Goal: Task Accomplishment & Management: Use online tool/utility

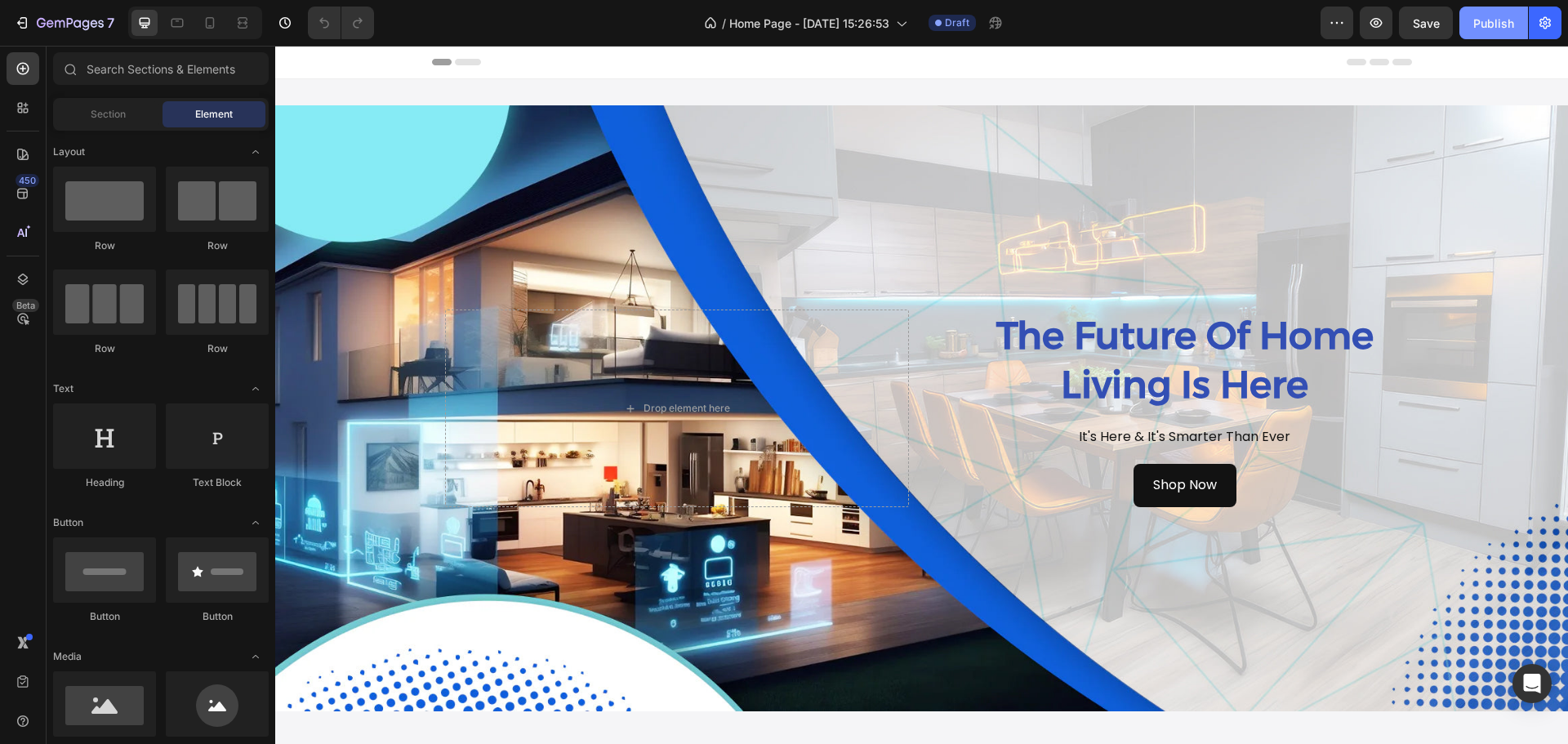
click at [1501, 19] on div "Publish" at bounding box center [1493, 23] width 41 height 17
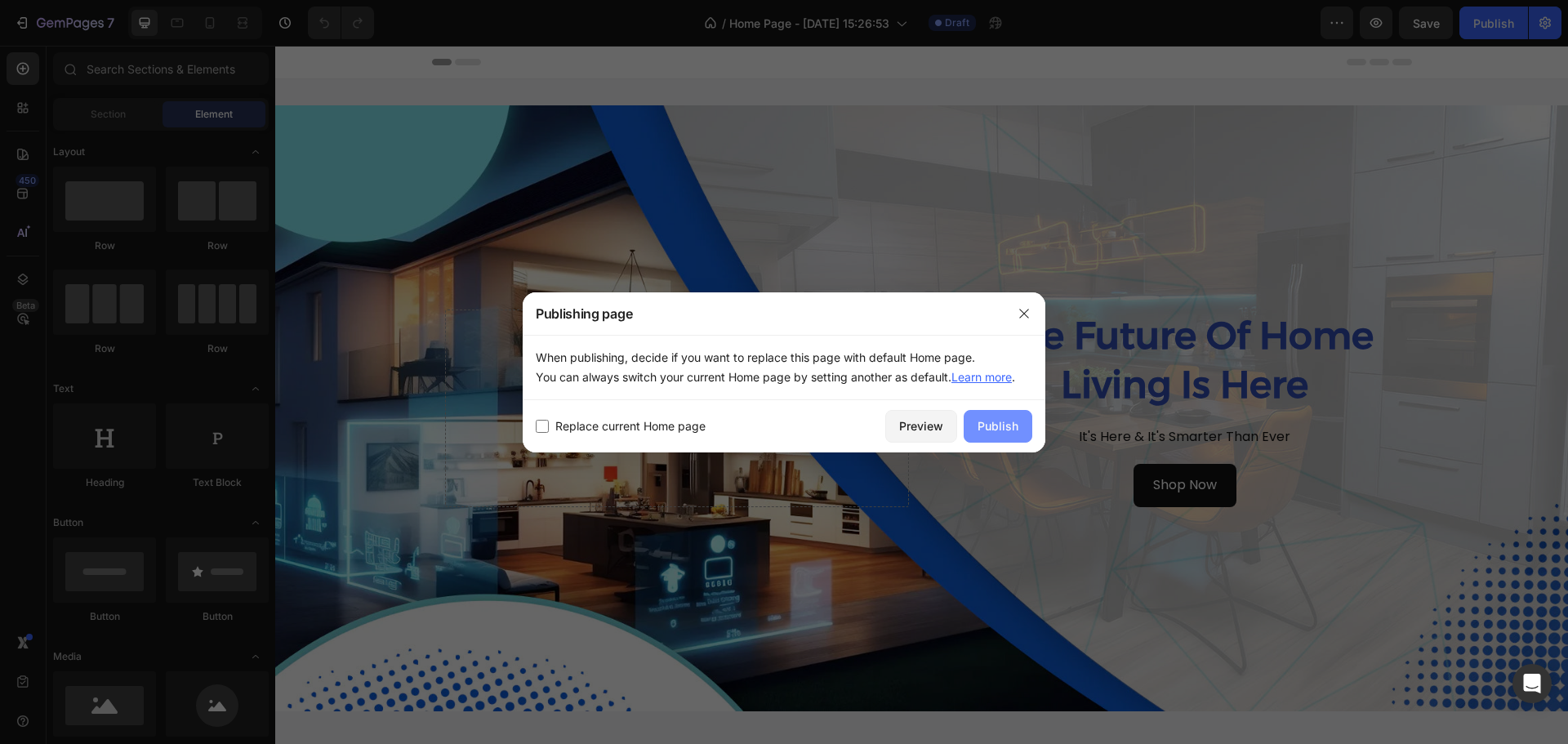
click at [1013, 430] on div "Publish" at bounding box center [997, 425] width 41 height 17
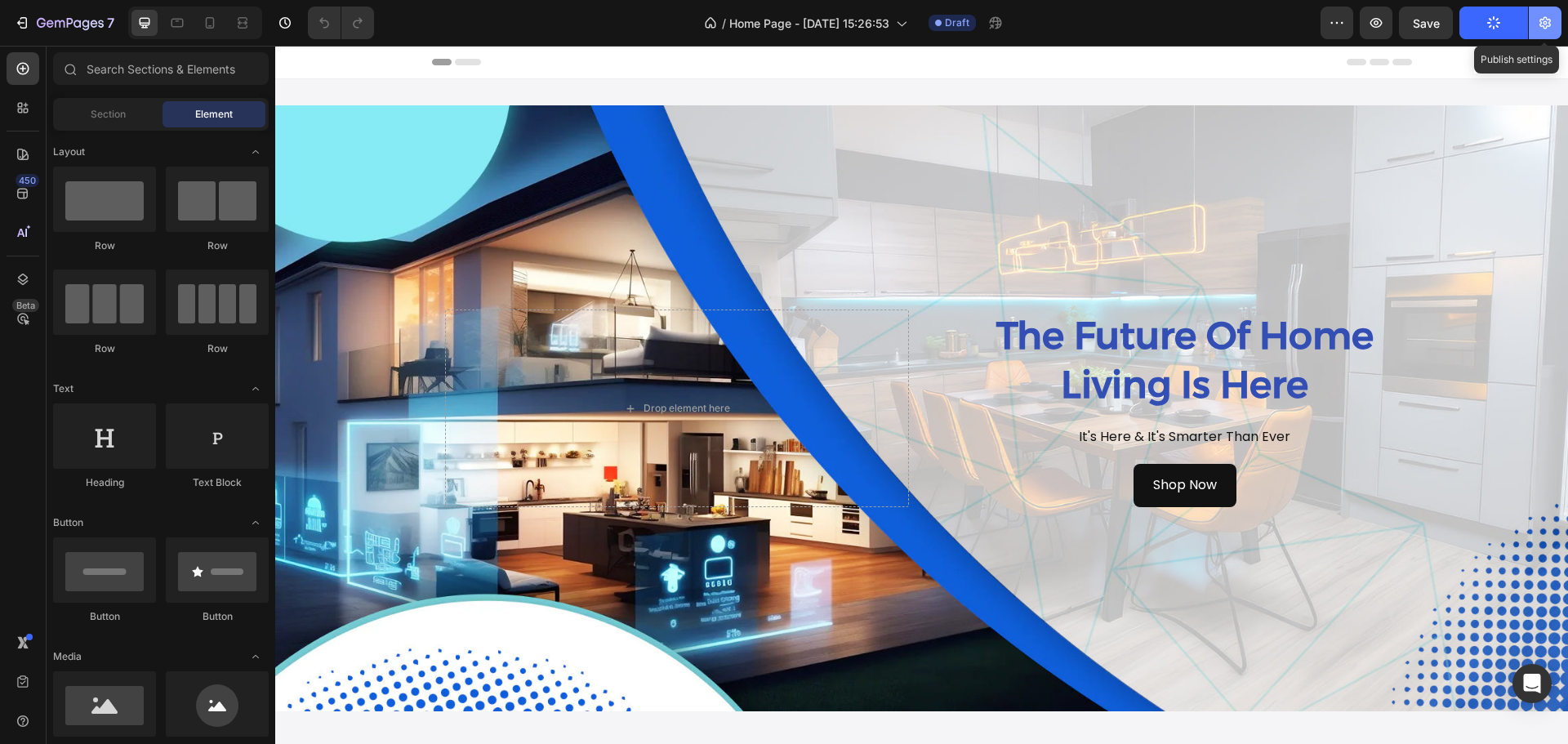
click at [1546, 22] on icon "button" at bounding box center [1545, 23] width 12 height 13
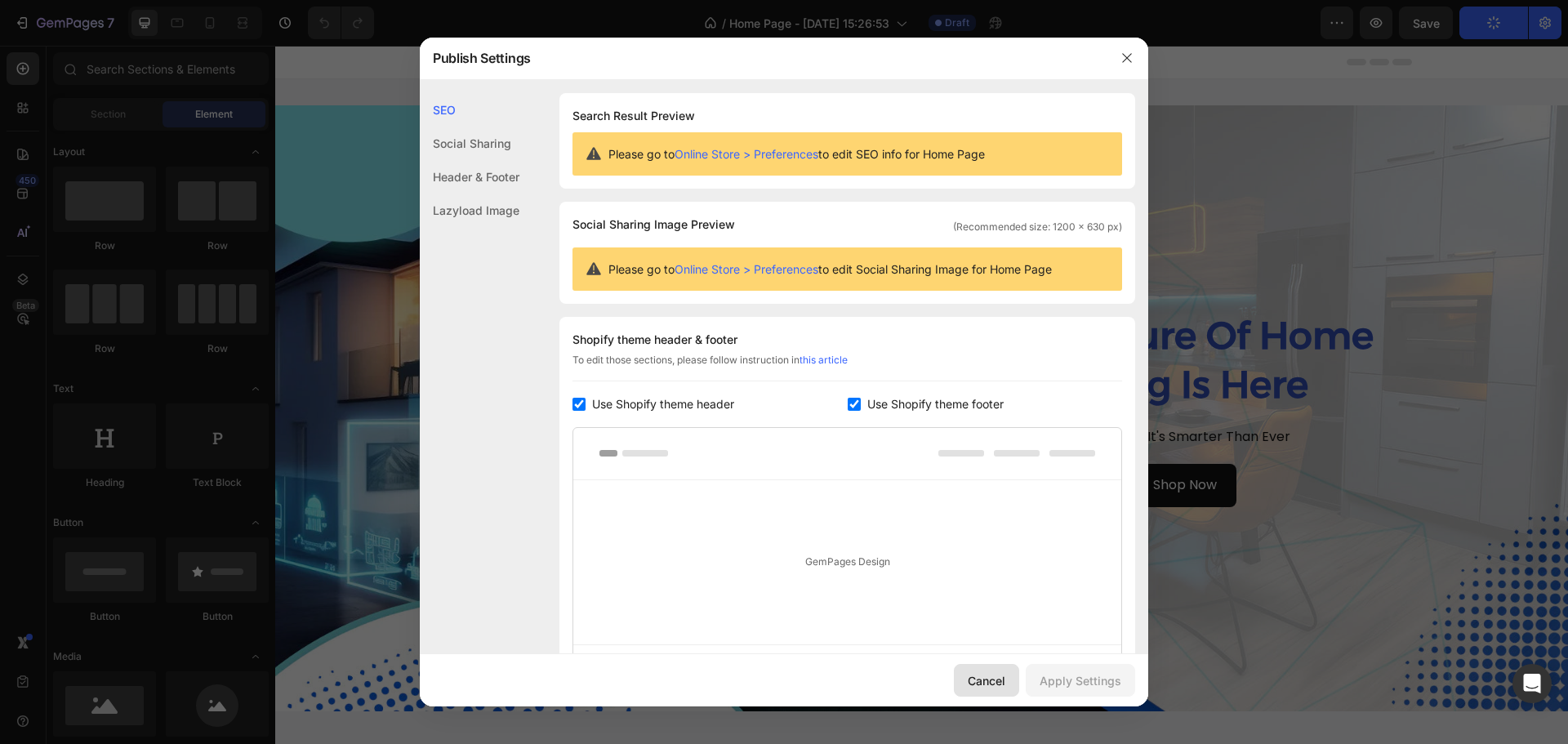
click at [1002, 677] on div "Cancel" at bounding box center [987, 680] width 38 height 17
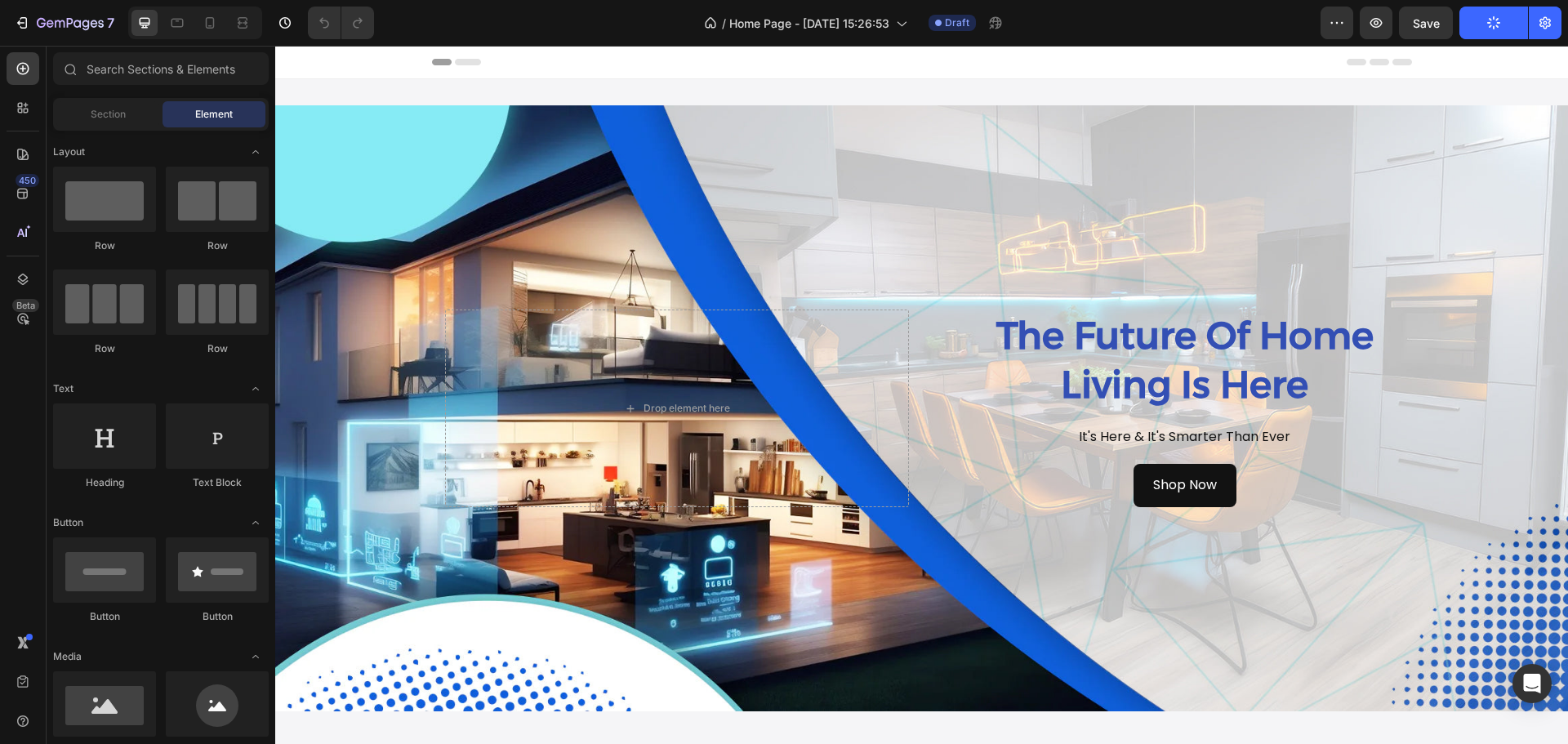
click at [1478, 30] on button "Publish" at bounding box center [1493, 23] width 69 height 32
click at [1337, 28] on icon "button" at bounding box center [1337, 23] width 16 height 16
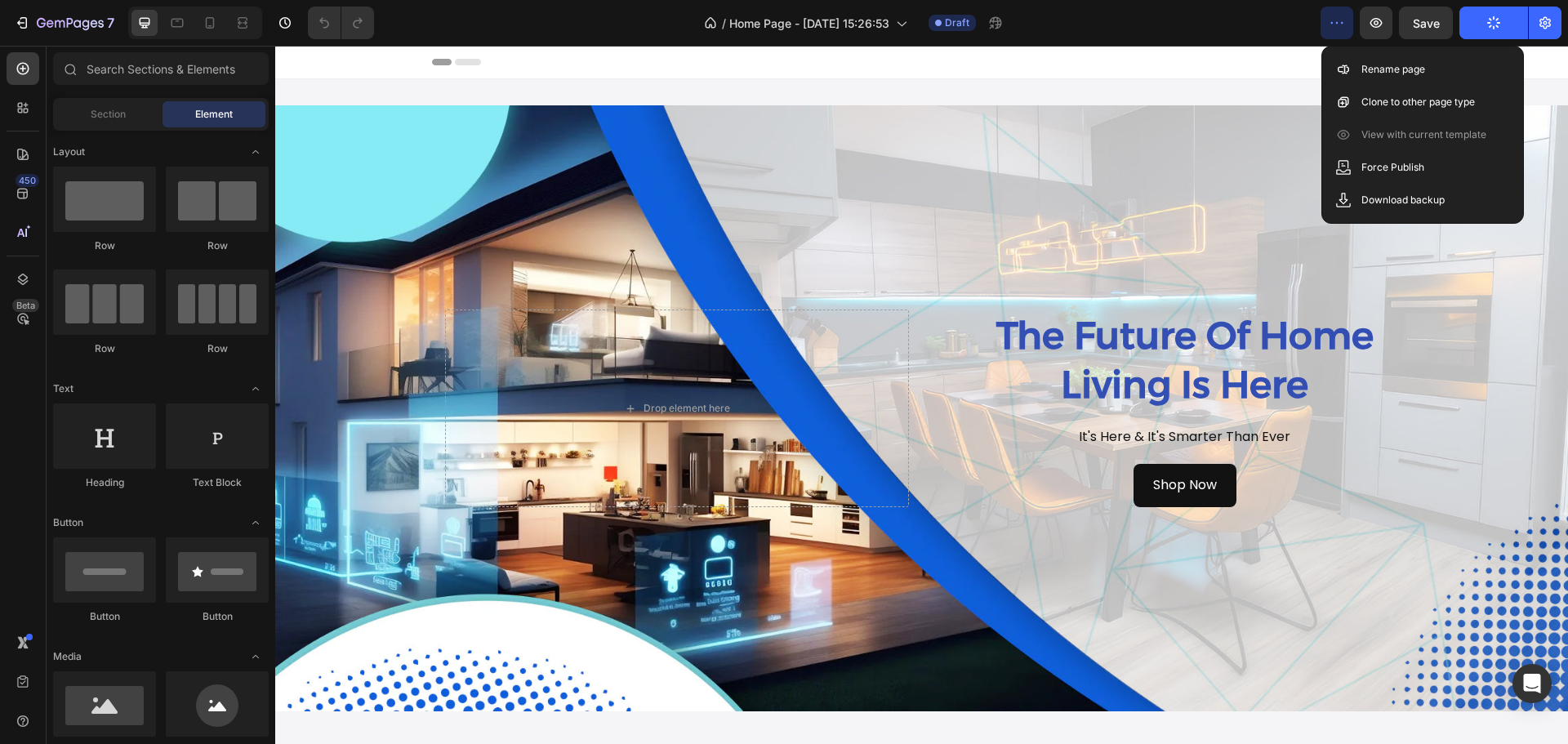
click at [1337, 28] on icon "button" at bounding box center [1337, 23] width 16 height 16
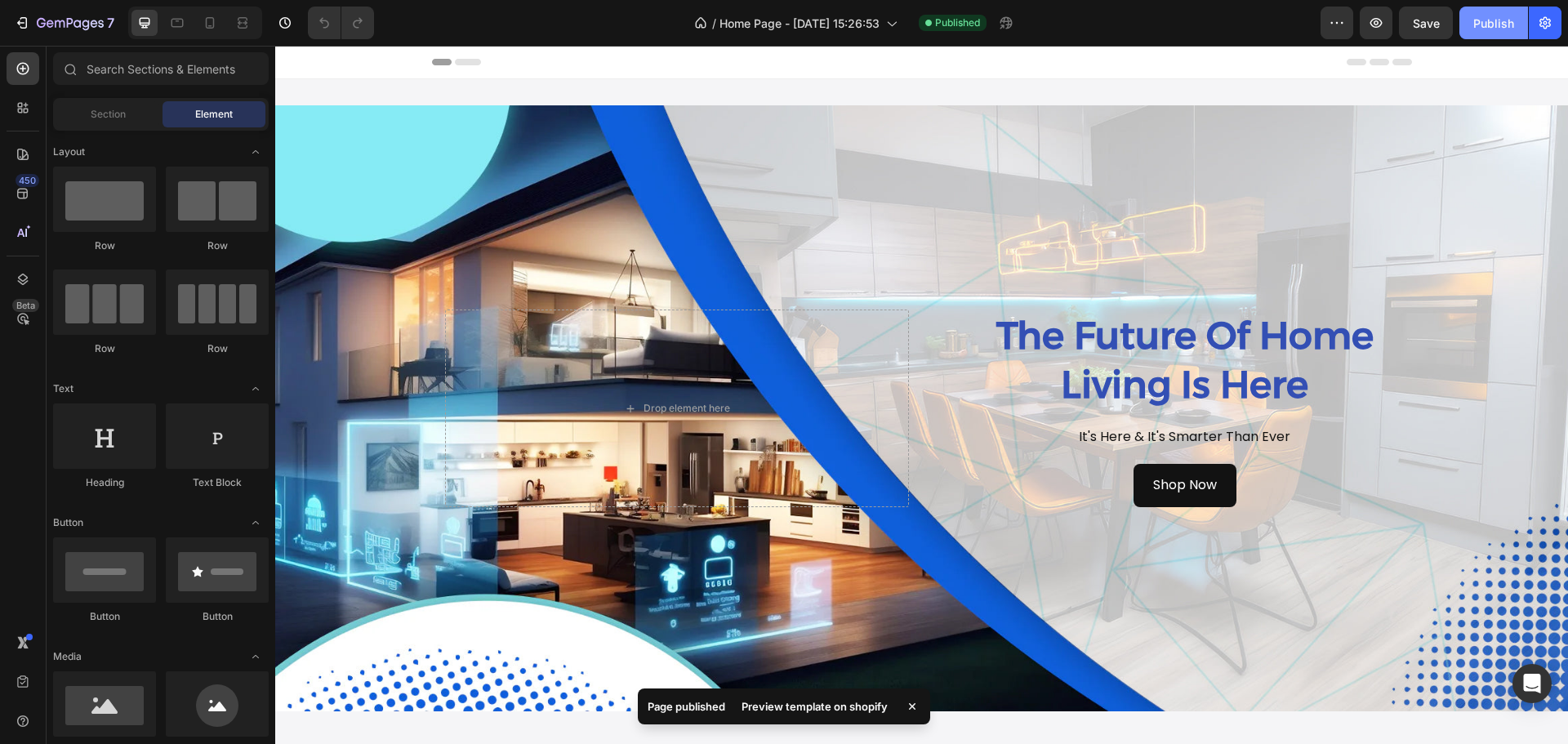
click at [1475, 32] on button "Publish" at bounding box center [1493, 23] width 69 height 32
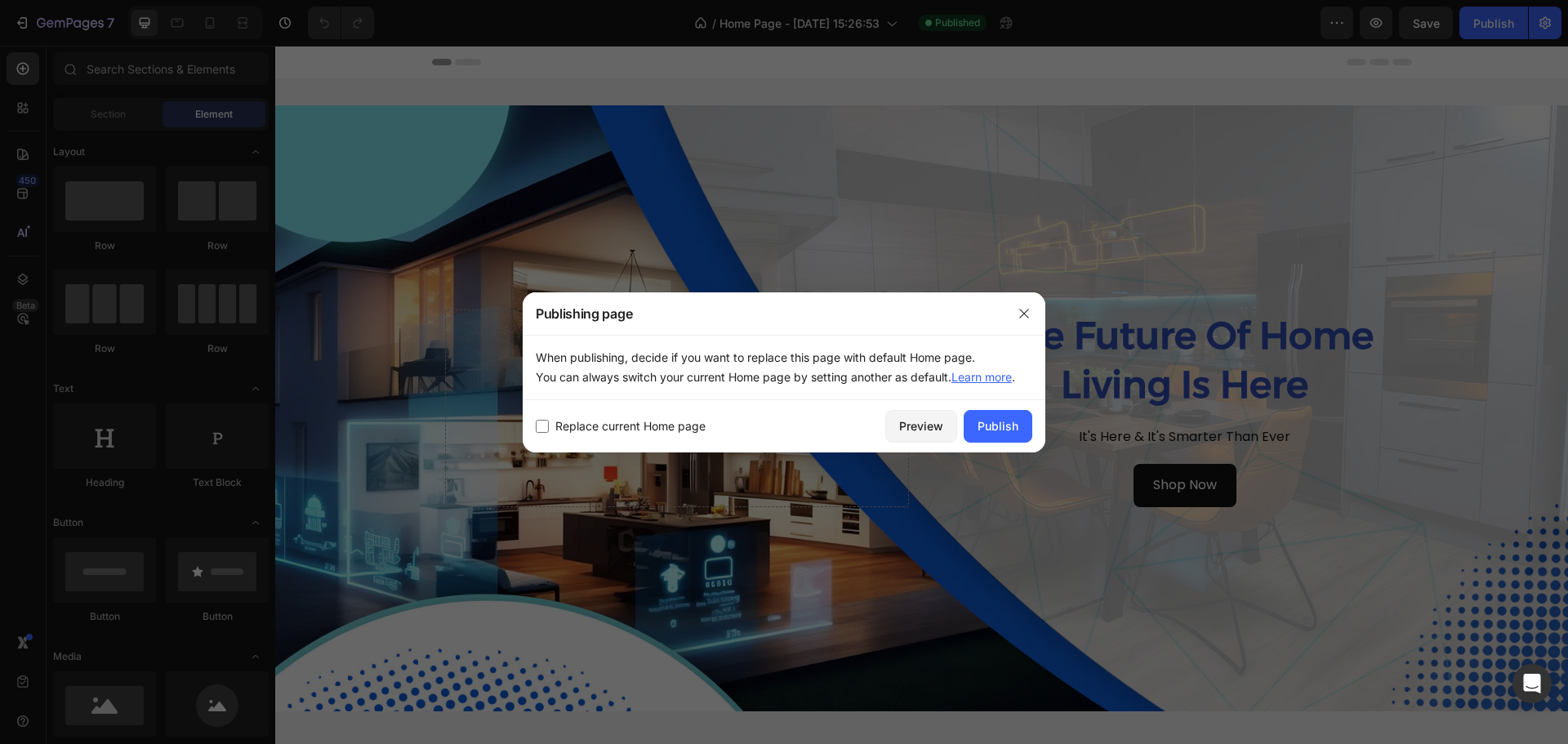
click at [535, 421] on div "Replace current Home page Preview Publish" at bounding box center [783, 426] width 522 height 52
click at [612, 420] on span "Replace current Home page" at bounding box center [630, 427] width 151 height 20
checkbox input "true"
click at [1001, 423] on div "Publish" at bounding box center [997, 425] width 41 height 17
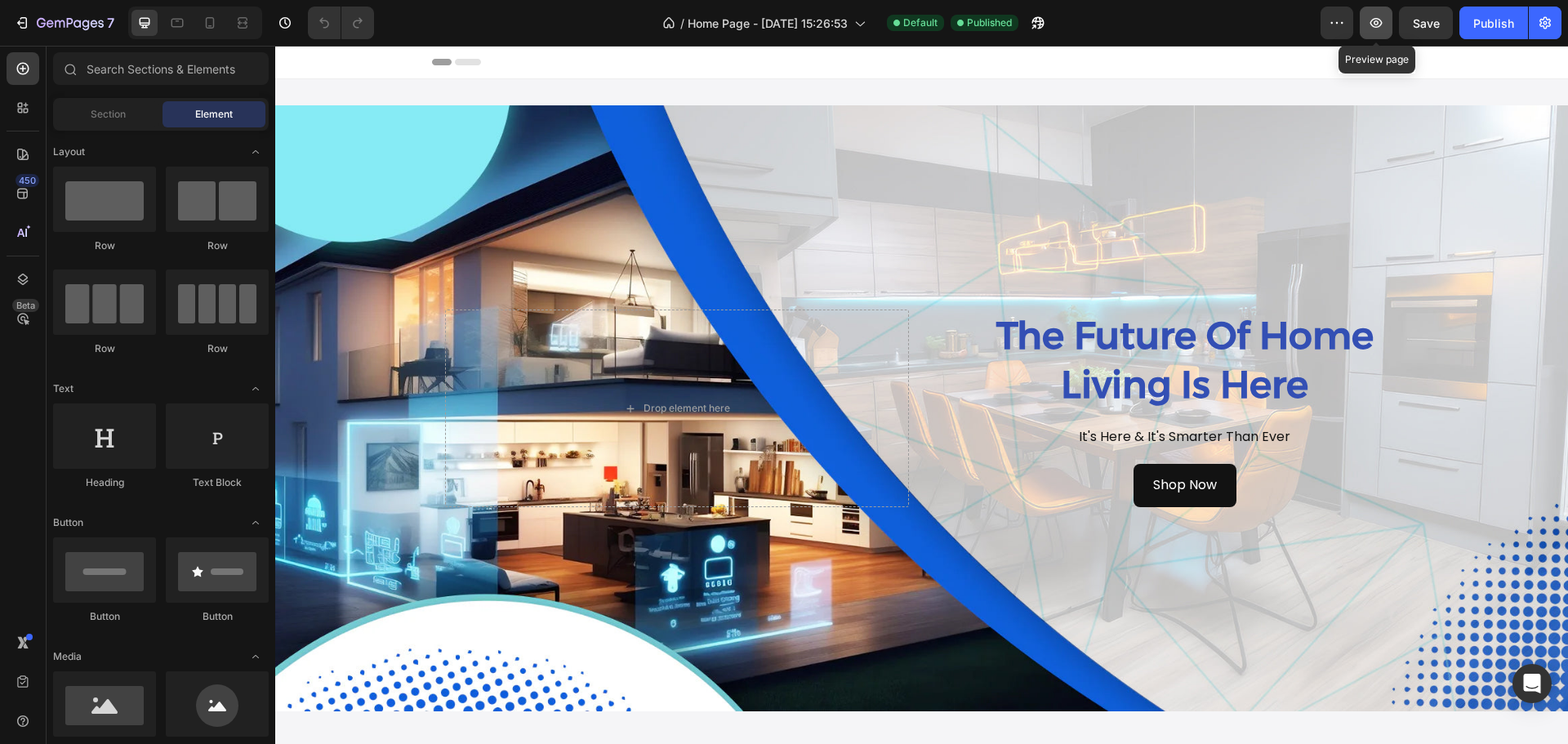
click at [1377, 23] on icon "button" at bounding box center [1376, 23] width 16 height 16
drag, startPoint x: 420, startPoint y: 62, endPoint x: 400, endPoint y: 76, distance: 24.4
